Goal: Task Accomplishment & Management: Manage account settings

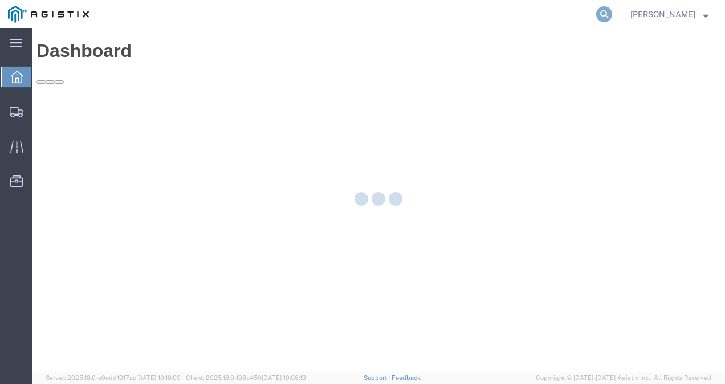
click at [612, 10] on icon at bounding box center [604, 14] width 16 height 16
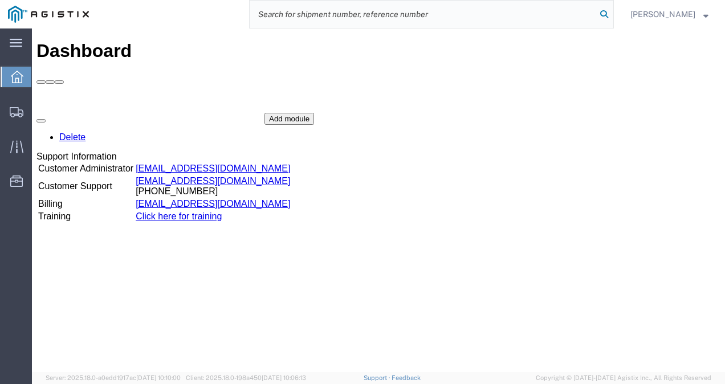
paste input "56684299"
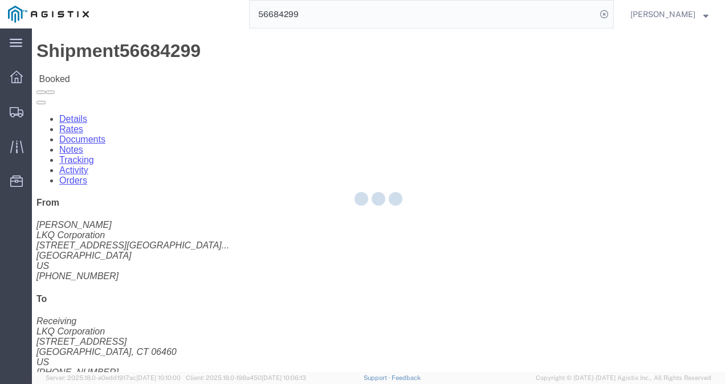
click at [398, 231] on div at bounding box center [378, 200] width 693 height 344
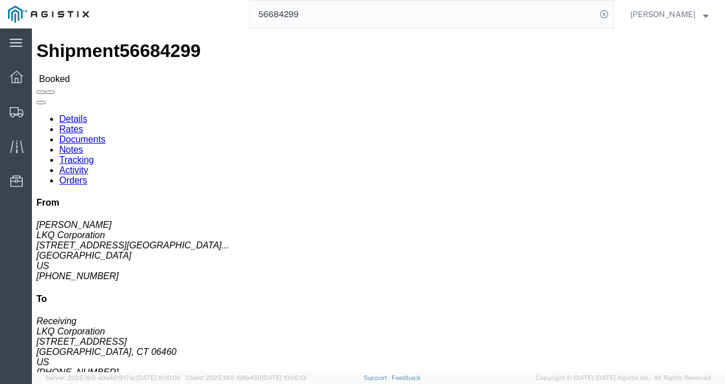
click at [326, 8] on input "56684299" at bounding box center [423, 14] width 347 height 27
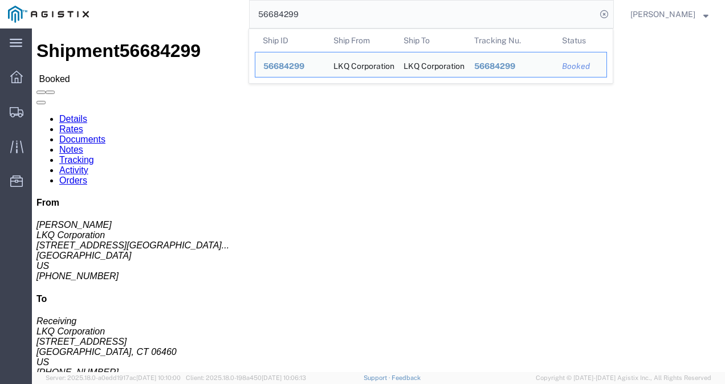
click at [326, 8] on input "56684299" at bounding box center [423, 14] width 347 height 27
paste input "5246"
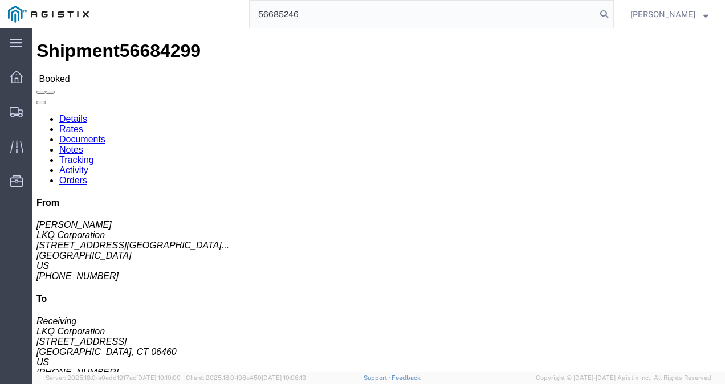
type input "56685246"
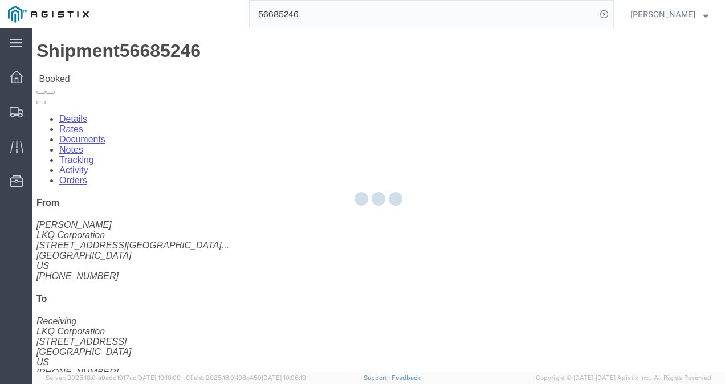
click at [337, 242] on div at bounding box center [378, 200] width 693 height 344
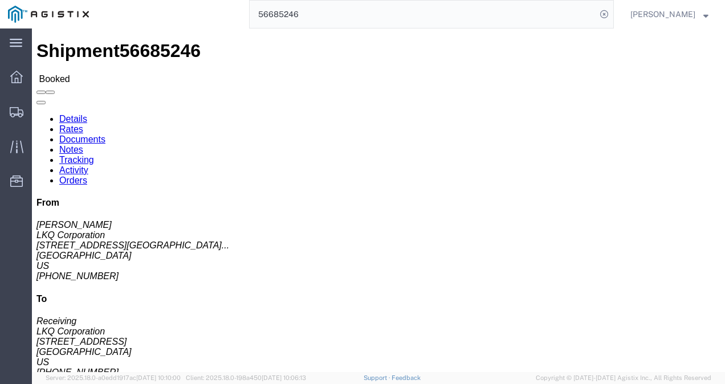
click span "56685246"
drag, startPoint x: 97, startPoint y: 9, endPoint x: 269, endPoint y: 193, distance: 251.6
click div "Ship From LKQ Corporation (Margaret I. Harris) 3021 24550 West 43rd Street Suit…"
click span "56685246"
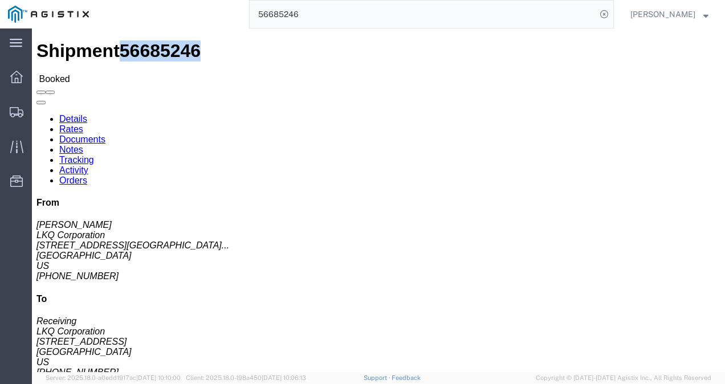
click span "56685246"
copy span "56685246"
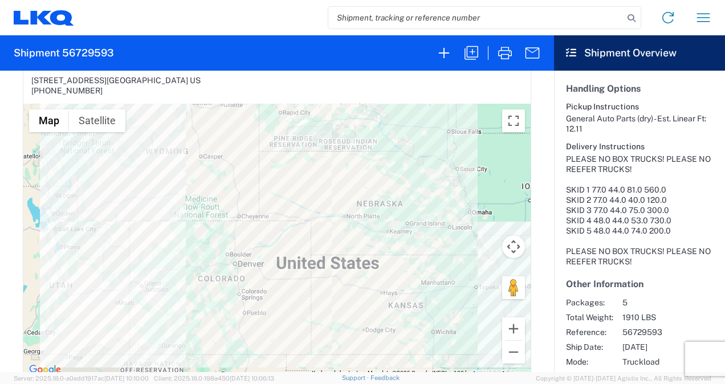
scroll to position [228, 0]
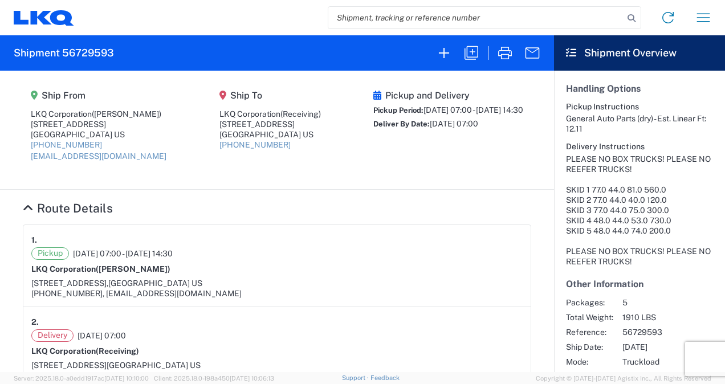
drag, startPoint x: 313, startPoint y: 174, endPoint x: 321, endPoint y: 231, distance: 57.6
click at [314, 174] on agx-shipment-main-routing-info "Ship From LKQ Corporation (Margaret I. Harris) 24550 West 43rd Street, Suite 10…" at bounding box center [277, 130] width 508 height 96
click at [332, 295] on div "660-233-3026, miharris@lkqcorp.com" at bounding box center [276, 293] width 491 height 10
click at [83, 55] on h2 "Shipment 56729593" at bounding box center [64, 53] width 100 height 14
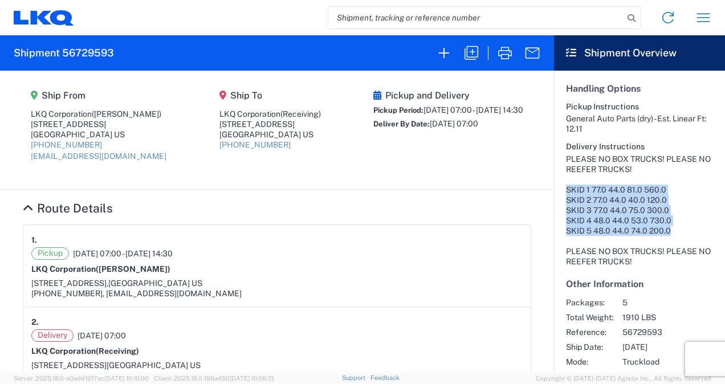
drag, startPoint x: 668, startPoint y: 218, endPoint x: 563, endPoint y: 177, distance: 112.6
click at [563, 177] on article "Customer Information Account: LKQ Corporation Location: 9999 - Master Location …" at bounding box center [639, 90] width 171 height 608
copy div "SKID 1 77.0 44.0 81.0 560.0 SKID 2 77.0 44.0 40.0 120.0 SKID 3 77.0 44.0 75.0 3…"
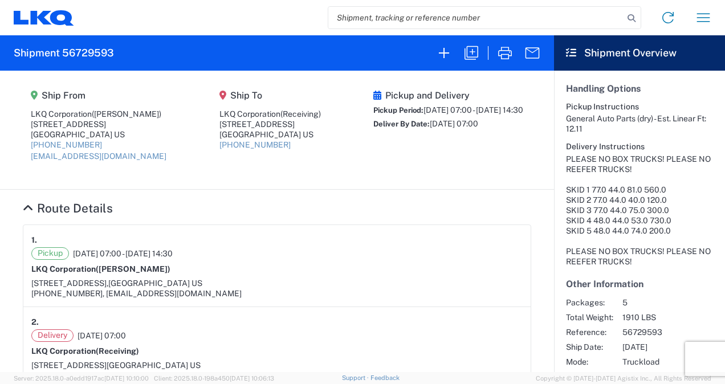
click at [366, 242] on div "1." at bounding box center [276, 240] width 491 height 14
click at [414, 22] on input "search" at bounding box center [475, 18] width 295 height 22
paste input "56685246"
type input "56685246"
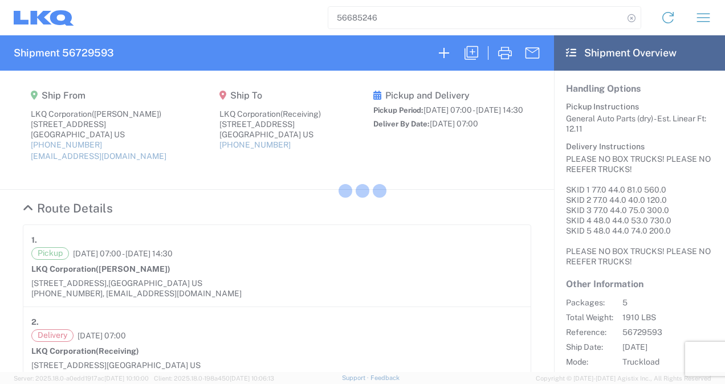
scroll to position [295, 0]
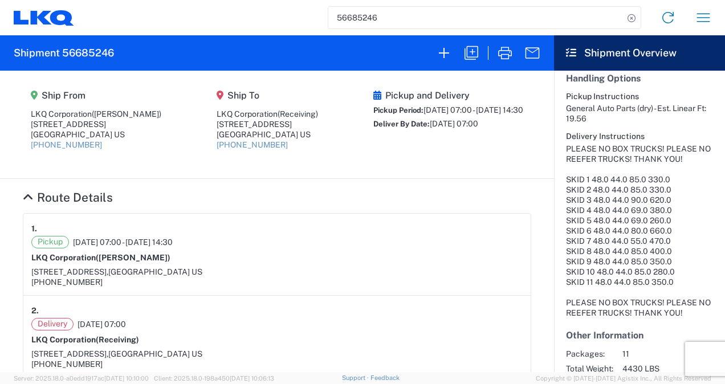
click at [343, 172] on section "Ship From LKQ Corporation (Margaret I. Harris) 24550 West 43rd Street, Suite 10…" at bounding box center [277, 125] width 554 height 108
drag, startPoint x: 343, startPoint y: 172, endPoint x: 190, endPoint y: 127, distance: 159.8
click at [217, 127] on address "LKQ Corporation (Receiving) 101 East Industrial Park Drive Manchester, NH 03109…" at bounding box center [267, 130] width 101 height 42
copy address "101 East Industrial Park Drive Manchester, NH 03109 US"
click at [404, 191] on h4 "Route Details" at bounding box center [277, 197] width 508 height 14
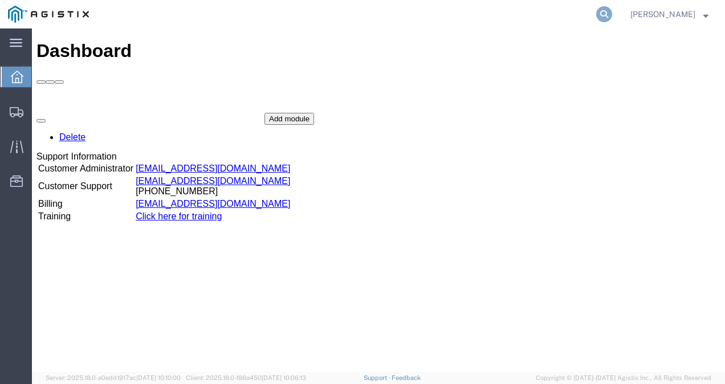
click at [612, 13] on icon at bounding box center [604, 14] width 16 height 16
paste input "56712968"
type input "56712968"
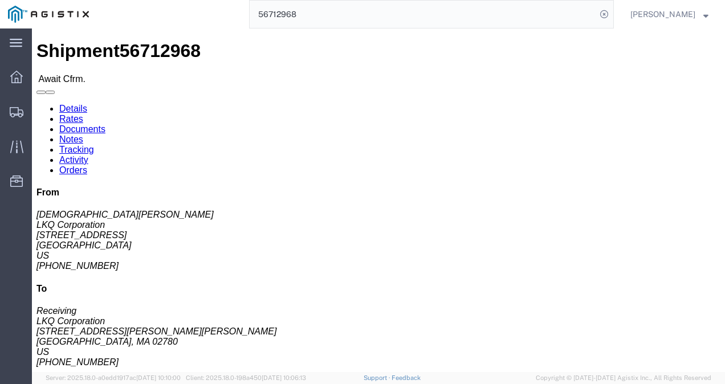
click link "Rates"
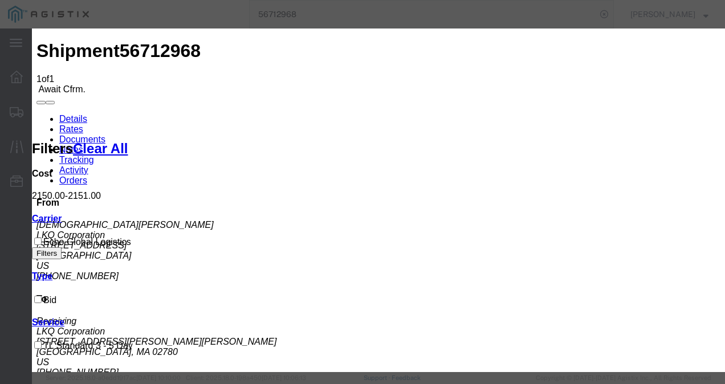
type input "129837987321987"
type input "9721392198"
type input "98721398721"
drag, startPoint x: 557, startPoint y: 265, endPoint x: 609, endPoint y: 314, distance: 71.4
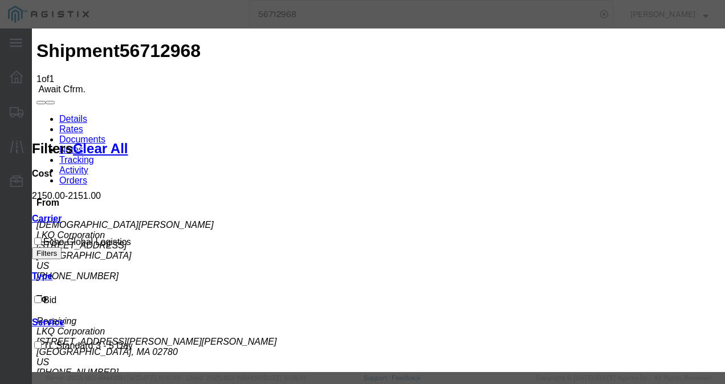
type input "129837987321987321"
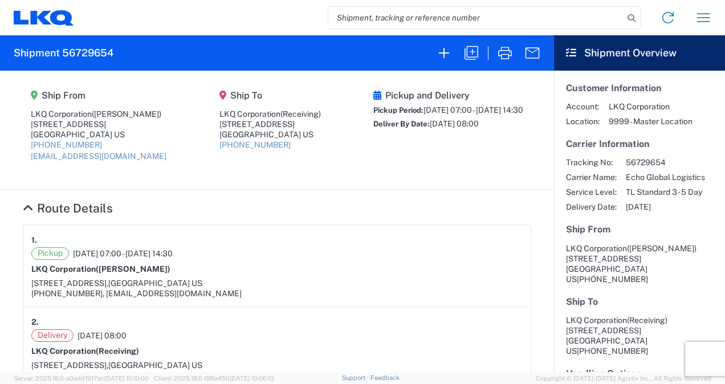
click at [328, 261] on div "Pickup [DATE] 07:00 - [DATE] 14:30 LKQ Corporation ([PERSON_NAME]) [STREET_ADDR…" at bounding box center [276, 272] width 491 height 51
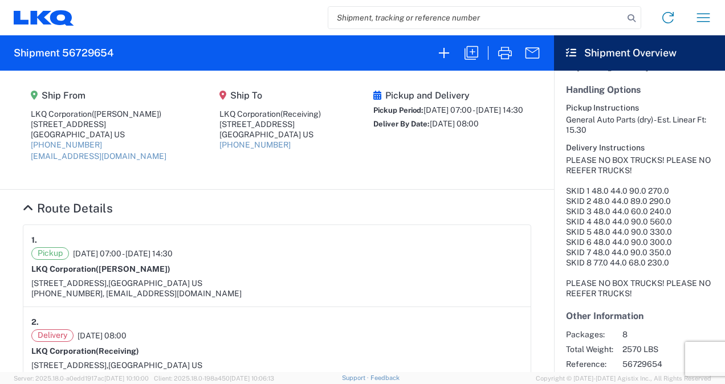
scroll to position [285, 0]
click at [370, 174] on agx-shipment-main-routing-info "Ship From LKQ Corporation ([PERSON_NAME]) [STREET_ADDRESS] US [PHONE_NUMBER] [E…" at bounding box center [277, 130] width 508 height 96
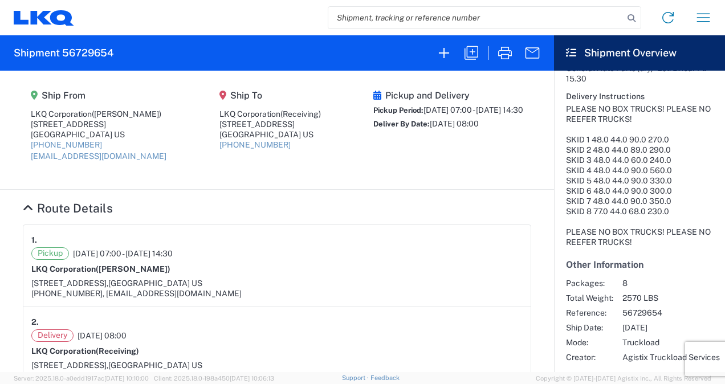
click at [322, 185] on section "Ship From LKQ Corporation (Margaret I. Harris) 24550 West 43rd Street, Suite 10…" at bounding box center [277, 130] width 554 height 119
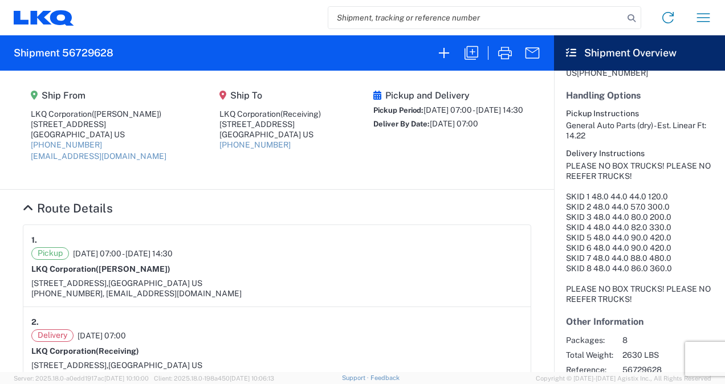
scroll to position [345, 0]
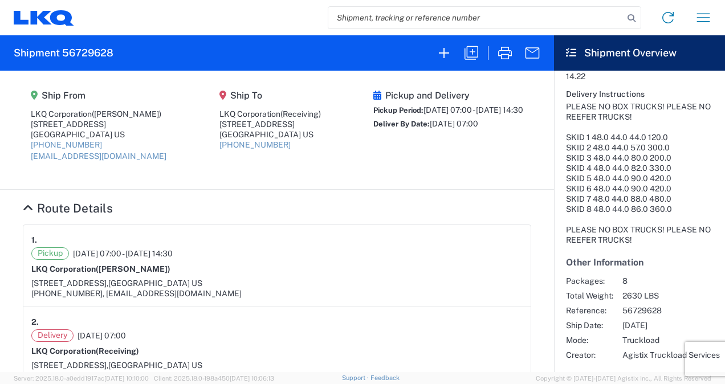
click at [89, 54] on h2 "Shipment 56729628" at bounding box center [64, 53] width 100 height 14
copy h2 "56729628"
drag, startPoint x: 351, startPoint y: 207, endPoint x: 357, endPoint y: 218, distance: 12.0
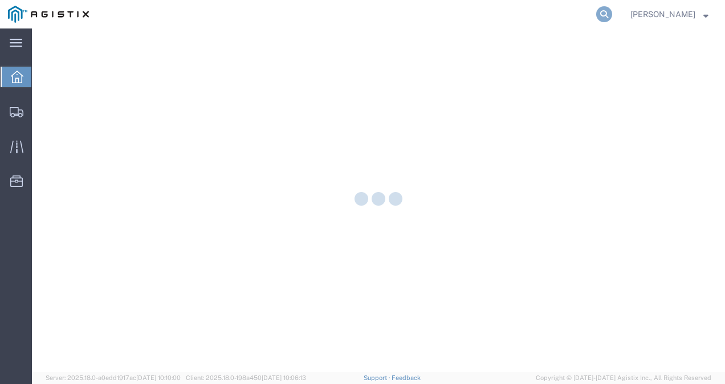
click at [612, 16] on icon at bounding box center [604, 14] width 16 height 16
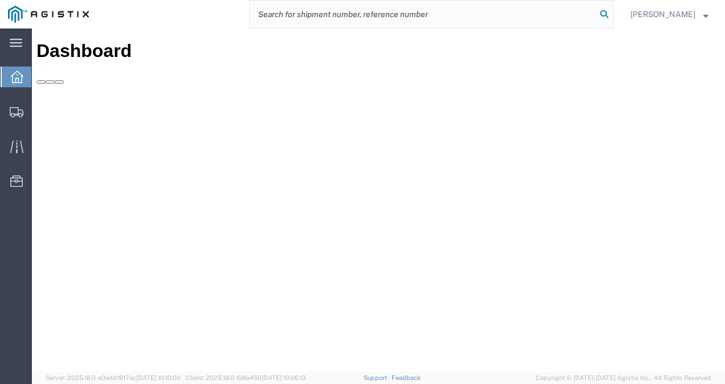
paste input "56729628"
type input "56729628"
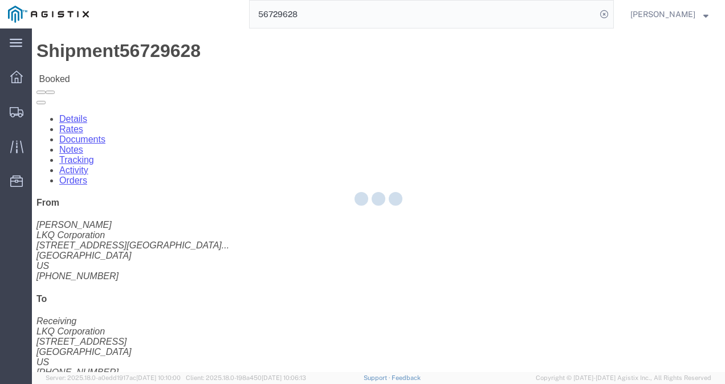
click at [376, 230] on div at bounding box center [378, 200] width 693 height 344
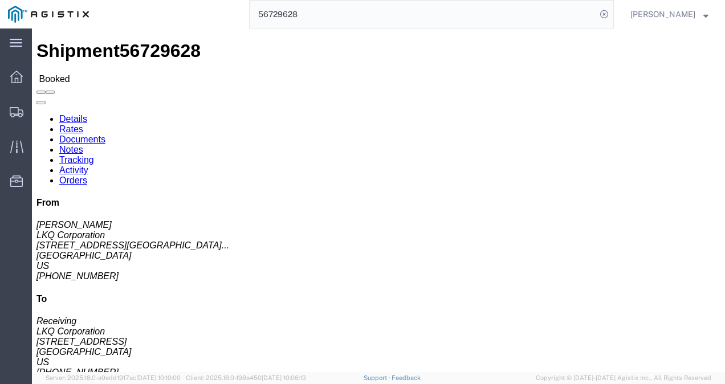
click h4 "Routing & Vehicle Information"
drag, startPoint x: 316, startPoint y: 181, endPoint x: 304, endPoint y: 176, distance: 13.3
click div "Ship From LKQ Corporation ([PERSON_NAME]) 3021 [STREET_ADDRESS] [PHONE_NUMBER] …"
drag, startPoint x: 269, startPoint y: 213, endPoint x: 84, endPoint y: 92, distance: 221.0
click h4 "Routing & Vehicle Information"
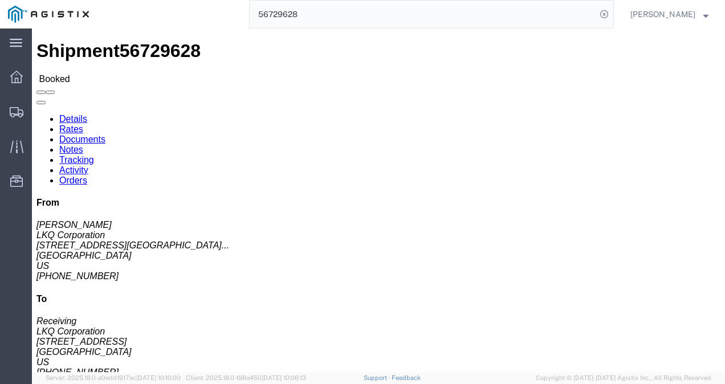
click link "Rates"
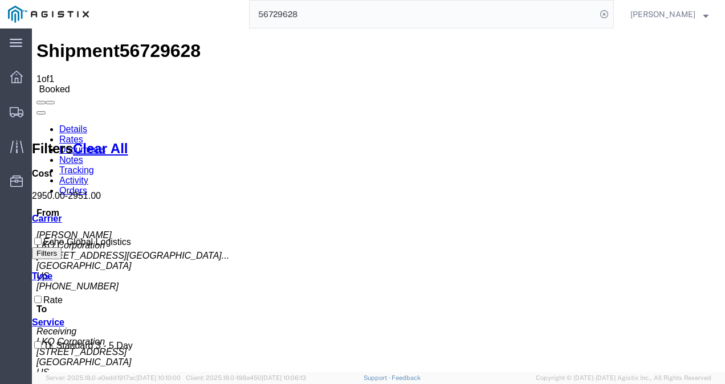
drag, startPoint x: 381, startPoint y: 230, endPoint x: 226, endPoint y: 121, distance: 190.2
click at [141, 40] on span "56729628" at bounding box center [160, 50] width 81 height 21
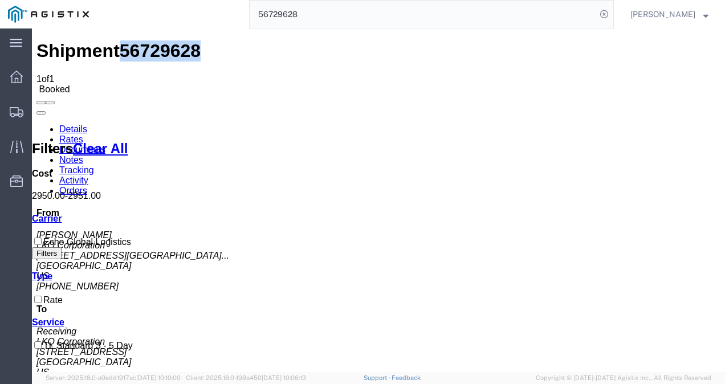
copy span "56729628"
drag, startPoint x: 305, startPoint y: 238, endPoint x: 372, endPoint y: 345, distance: 125.9
click at [59, 124] on link "Details" at bounding box center [73, 129] width 28 height 10
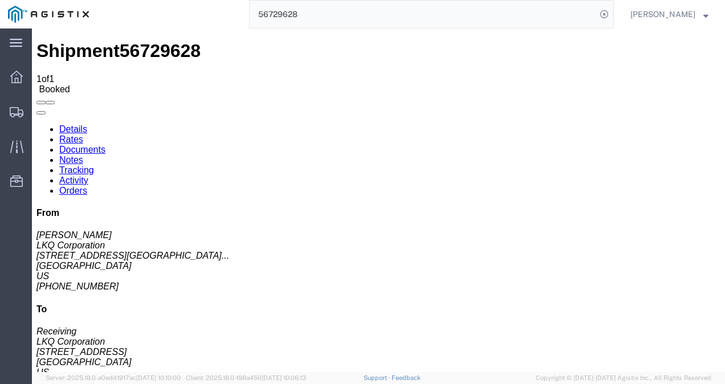
click div "Leg 1 - Truckload Vehicle 1: Standard Dry Van (53 Feet) Number of trucks: 1"
click div "Ship From LKQ Corporation ([PERSON_NAME]) 3021 [STREET_ADDRESS] [PHONE_NUMBER] …"
click span "56729628"
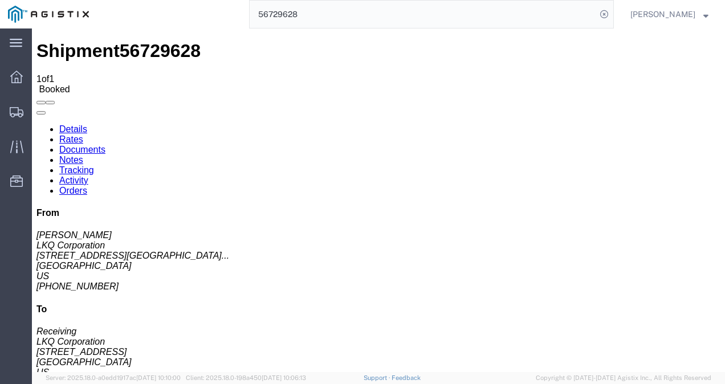
click div "Ship From LKQ Corporation ([PERSON_NAME]) 3021 [STREET_ADDRESS] [PHONE_NUMBER] …"
click div "Shipment Detail Ship From LKQ Corporation ([PERSON_NAME]) 3021 [STREET_ADDRESS]…"
drag, startPoint x: 307, startPoint y: 203, endPoint x: 308, endPoint y: 212, distance: 8.6
click div "Ship From LKQ Corporation ([PERSON_NAME]) 3021 [STREET_ADDRESS] [PHONE_NUMBER] …"
